Goal: Unclear

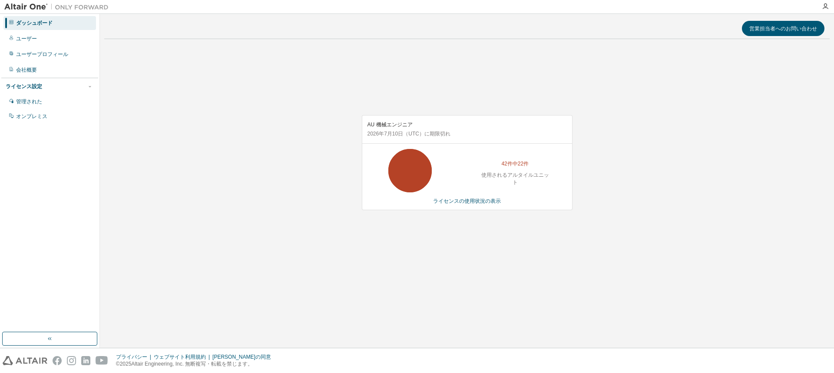
click at [629, 273] on div "AU 機械エンジニア [DATE] （UTC） に期限切れ 42件中22件 使用されるアルタイルユニット ライセンスの使用状況の表示" at bounding box center [467, 167] width 726 height 242
